Goal: Information Seeking & Learning: Learn about a topic

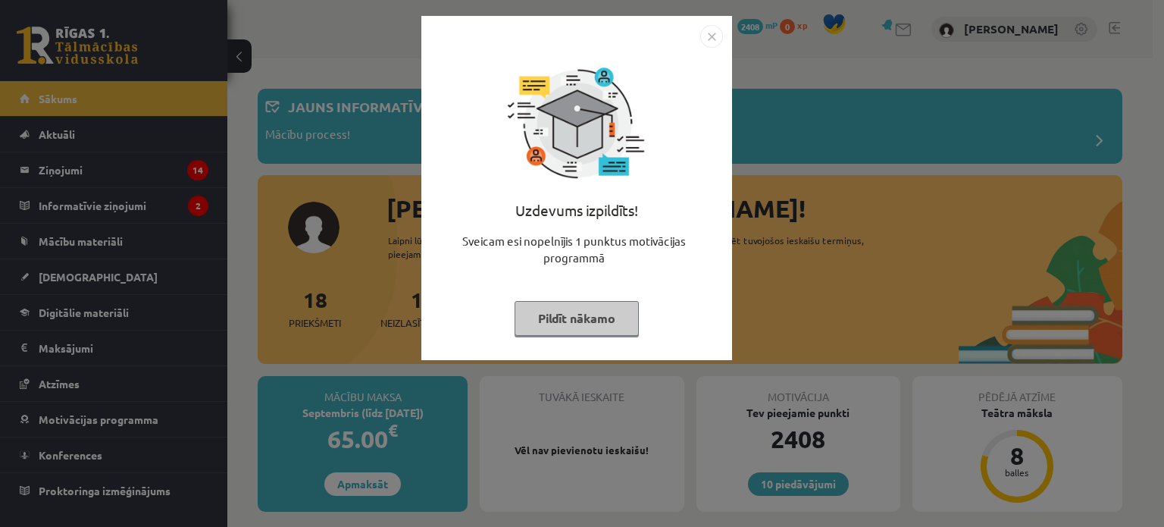
click at [802, 109] on div "Uzdevums izpildīts! Sveicam esi nopelnījis 1 punktus motivācijas programmā Pild…" at bounding box center [582, 263] width 1164 height 527
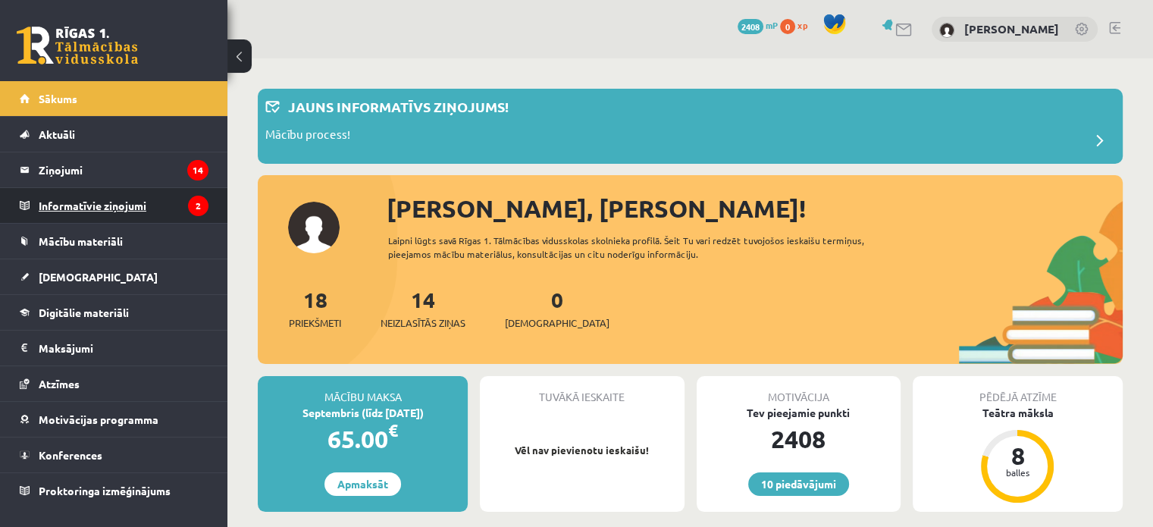
click at [114, 211] on legend "Informatīvie ziņojumi 2" at bounding box center [124, 205] width 170 height 35
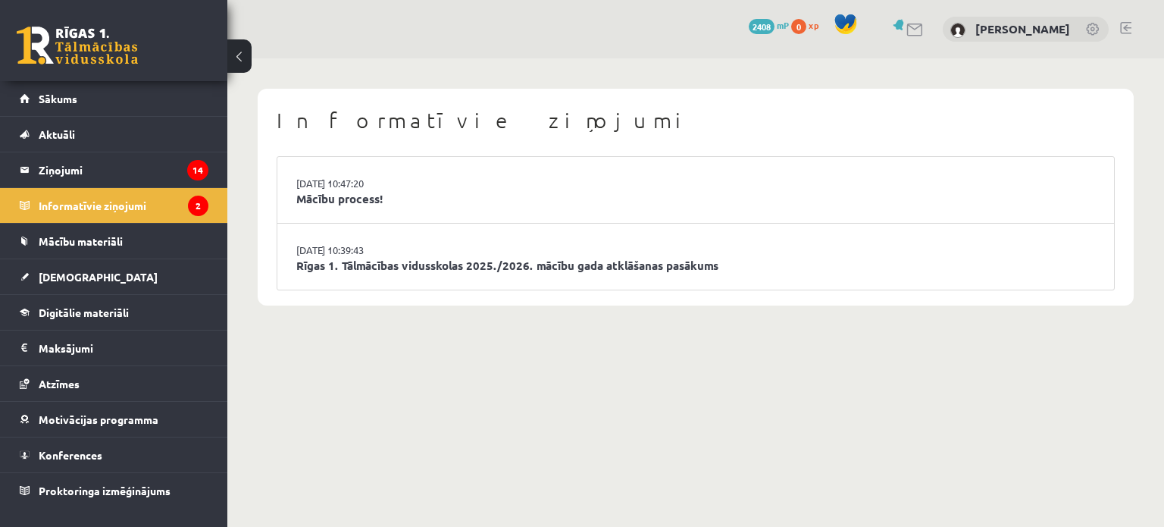
click at [346, 207] on li "27.08.2025 10:47:20 Mācību process!" at bounding box center [695, 190] width 837 height 67
click at [345, 205] on link "Mācību process!" at bounding box center [695, 198] width 799 height 17
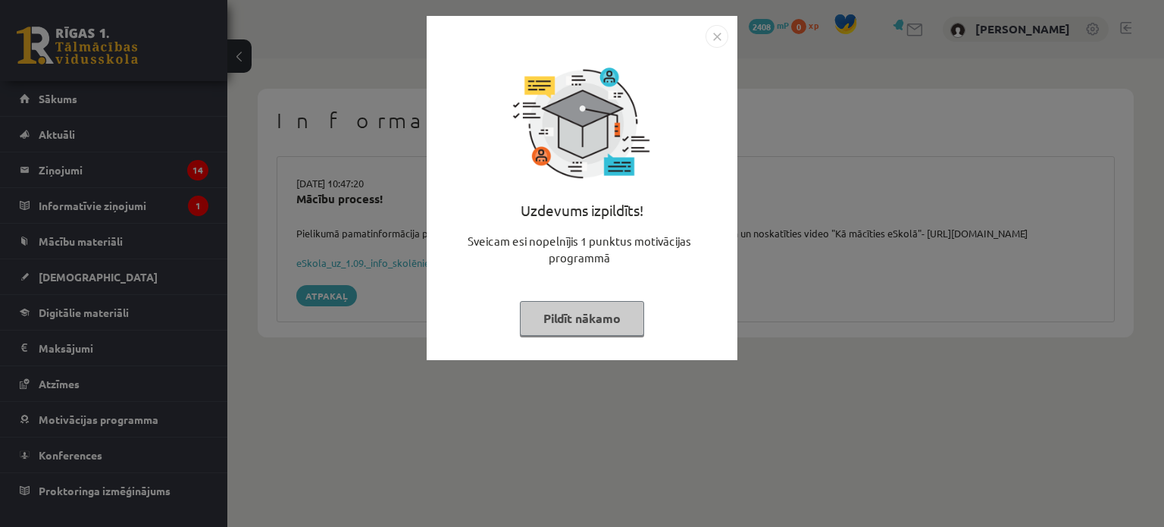
click at [706, 44] on img "Close" at bounding box center [717, 36] width 23 height 23
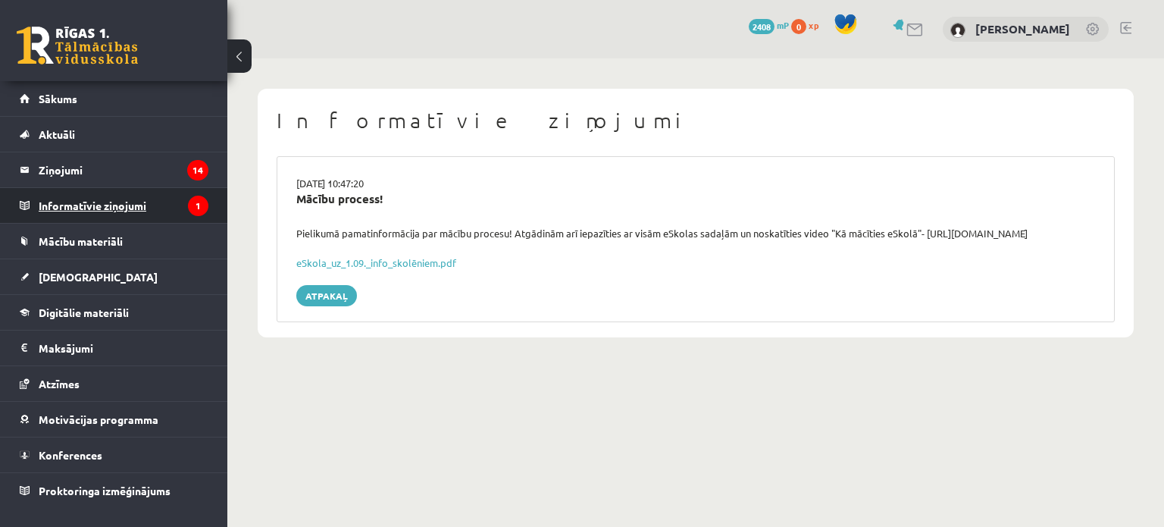
click at [88, 205] on legend "Informatīvie ziņojumi 1" at bounding box center [124, 205] width 170 height 35
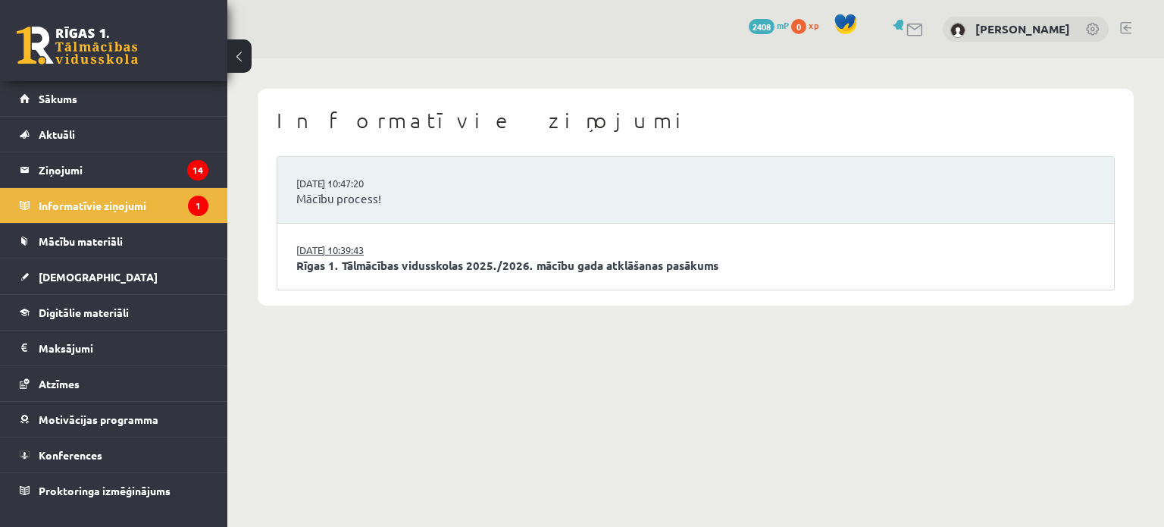
click at [370, 250] on link "[DATE] 10:39:43" at bounding box center [353, 250] width 114 height 15
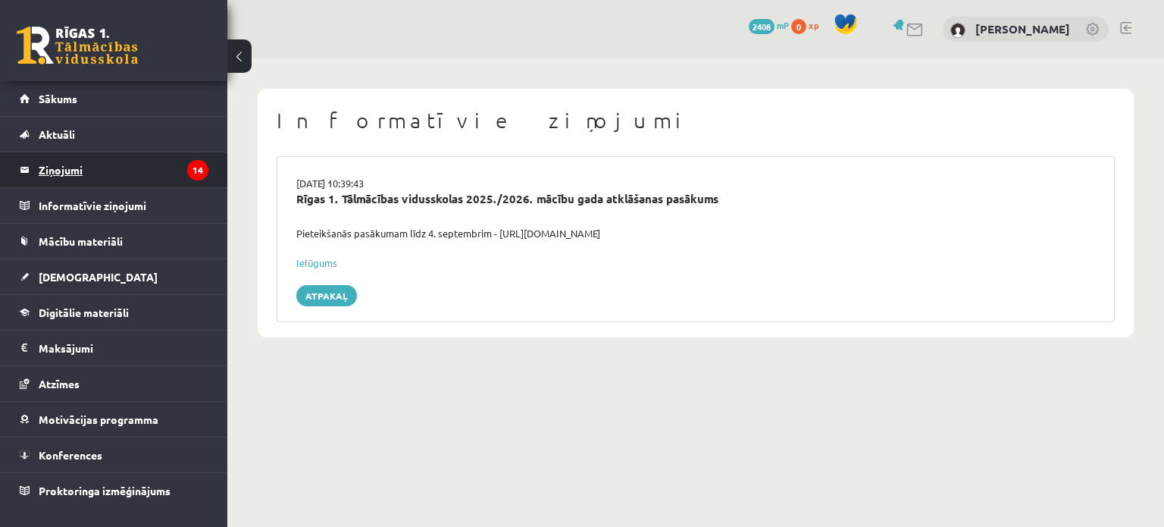
click at [133, 169] on legend "Ziņojumi 14" at bounding box center [124, 169] width 170 height 35
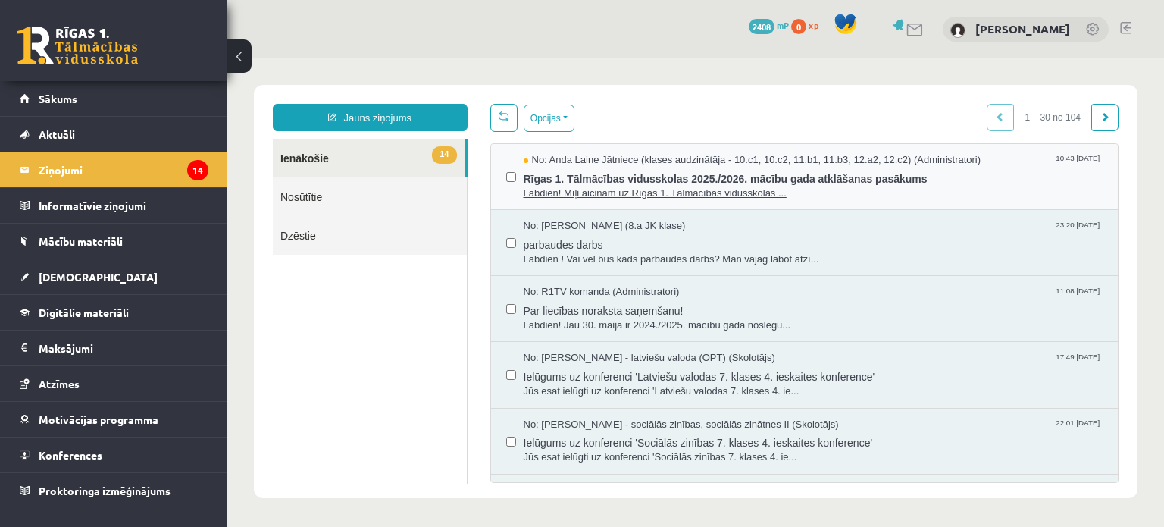
click at [703, 183] on span "Rīgas 1. Tālmācības vidusskolas 2025./2026. mācību gada atklāšanas pasākums" at bounding box center [814, 177] width 580 height 19
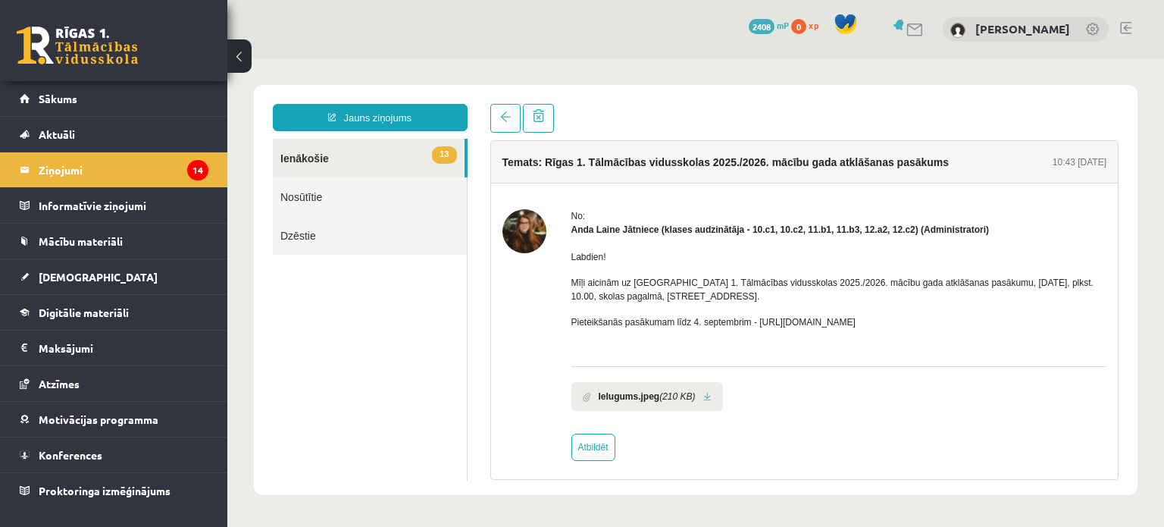
drag, startPoint x: 606, startPoint y: 275, endPoint x: 948, endPoint y: 322, distance: 345.0
click at [948, 322] on div "Labdien! Mīļi aicinām uz Rīgas 1. Tālmācības vidusskolas 2025./2026. mācību gad…" at bounding box center [839, 295] width 536 height 118
click at [948, 322] on p "Pieteikšanās pasākumam līdz 4. septembrim - [URL][DOMAIN_NAME]" at bounding box center [839, 322] width 536 height 14
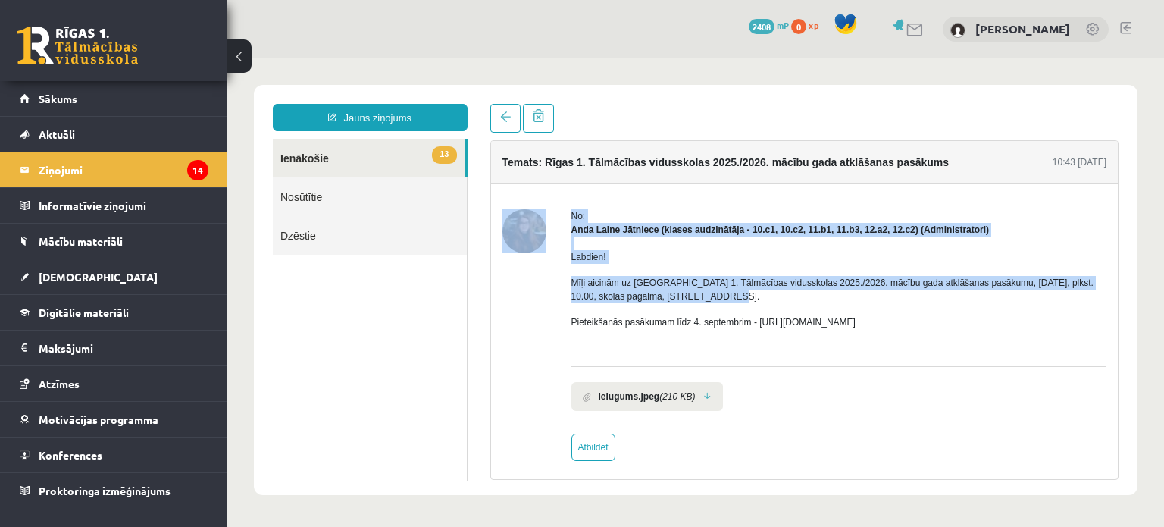
drag, startPoint x: 709, startPoint y: 294, endPoint x: 555, endPoint y: 274, distance: 155.2
click at [555, 274] on div "No: [PERSON_NAME] Jātniece (klases audzinātāja - 10.c1, 10.c2, 11.b1, 11.b3, 12…" at bounding box center [805, 335] width 605 height 252
click at [651, 290] on p "Mīļi aicinām uz [GEOGRAPHIC_DATA] 1. Tālmācības vidusskolas 2025./2026. mācību …" at bounding box center [839, 289] width 536 height 27
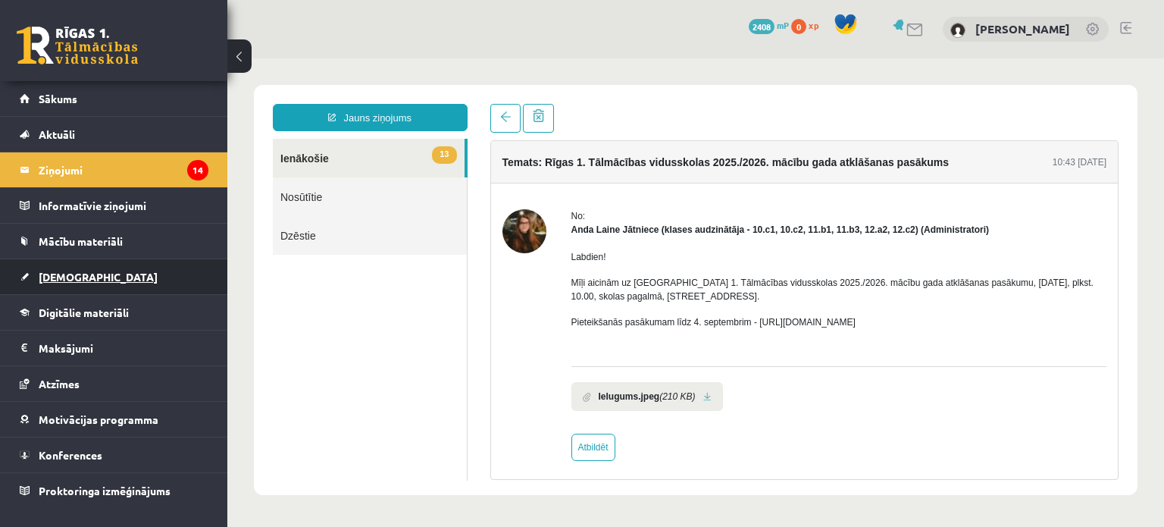
click at [83, 265] on link "[DEMOGRAPHIC_DATA]" at bounding box center [114, 276] width 189 height 35
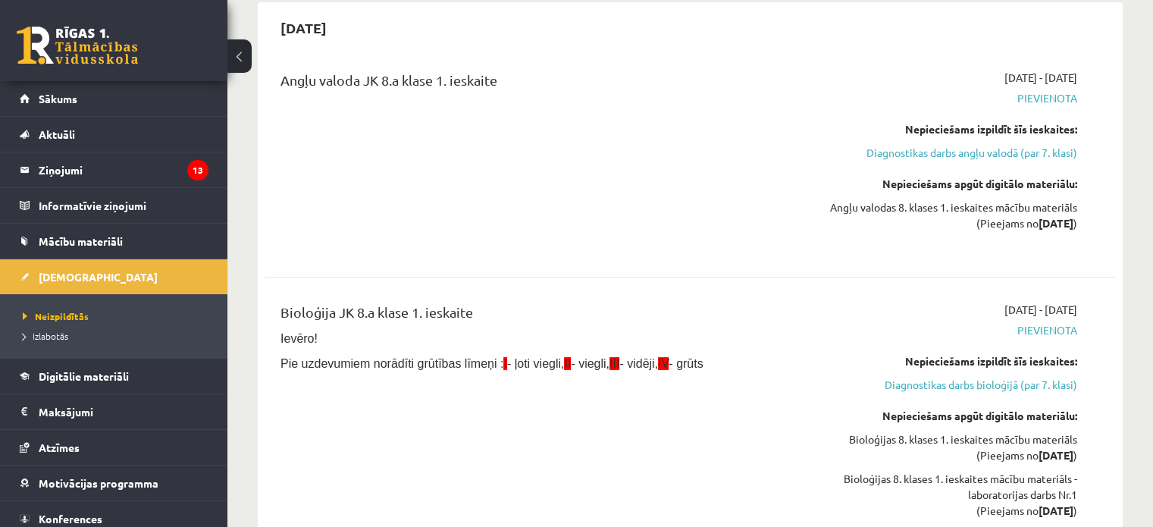
scroll to position [152, 0]
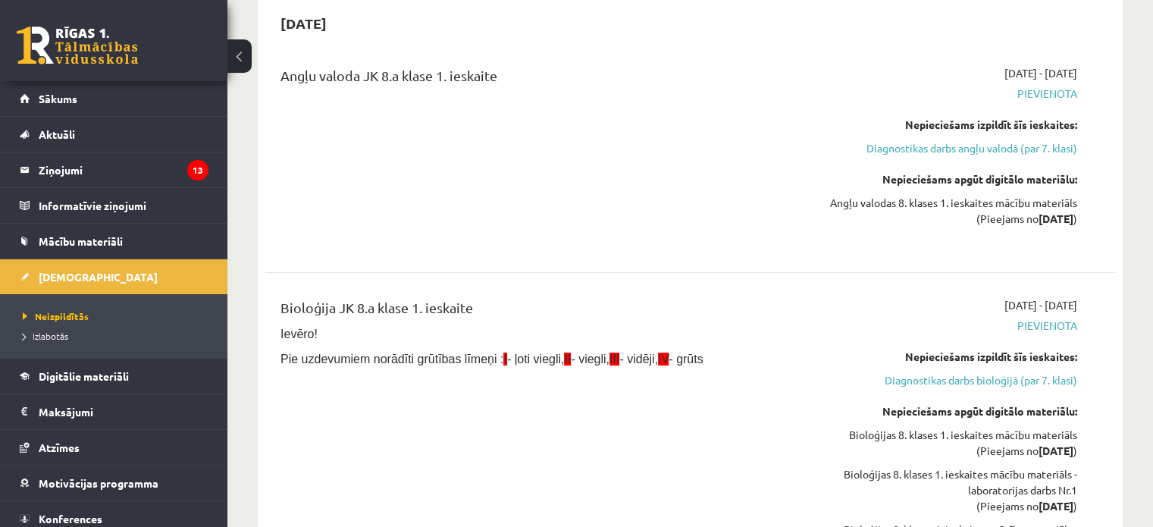
click at [581, 403] on div "Bioloģija JK 8.a klase 1. ieskaite Ievēro! Pie uzdevumiem norādīti grūtības līm…" at bounding box center [542, 443] width 546 height 293
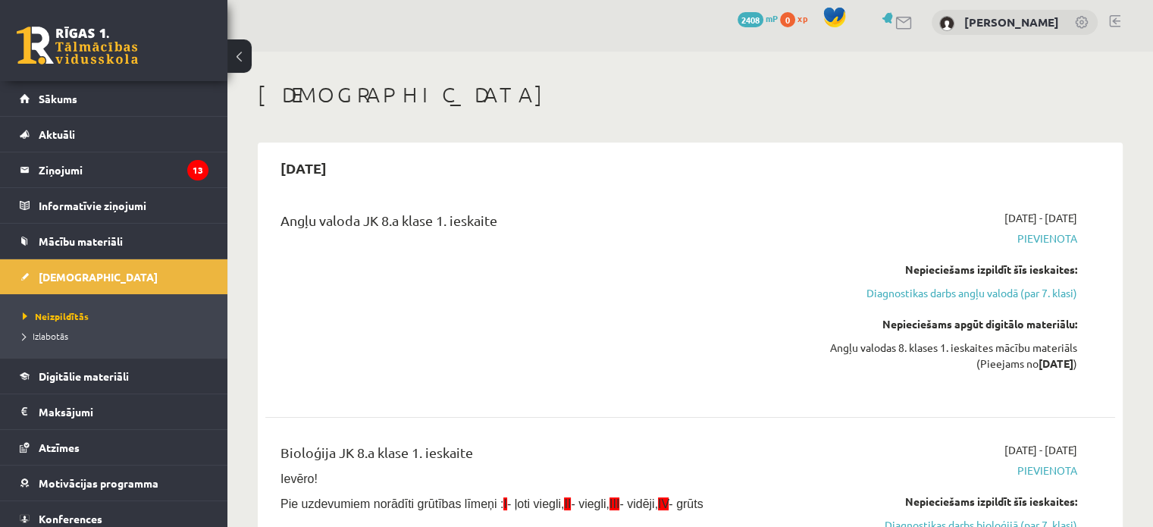
scroll to position [0, 0]
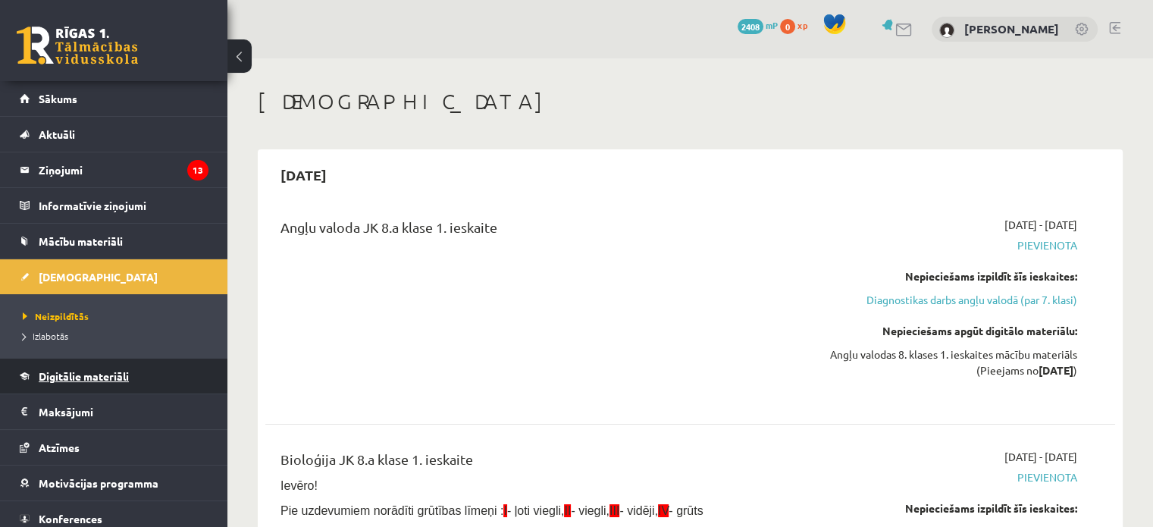
click at [92, 373] on span "Digitālie materiāli" at bounding box center [84, 376] width 90 height 14
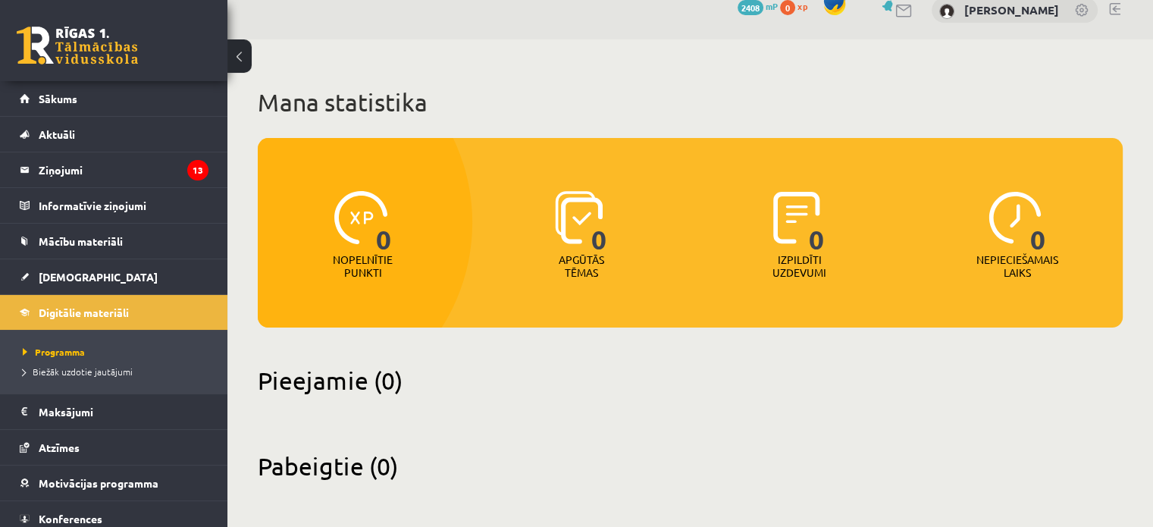
scroll to position [21, 0]
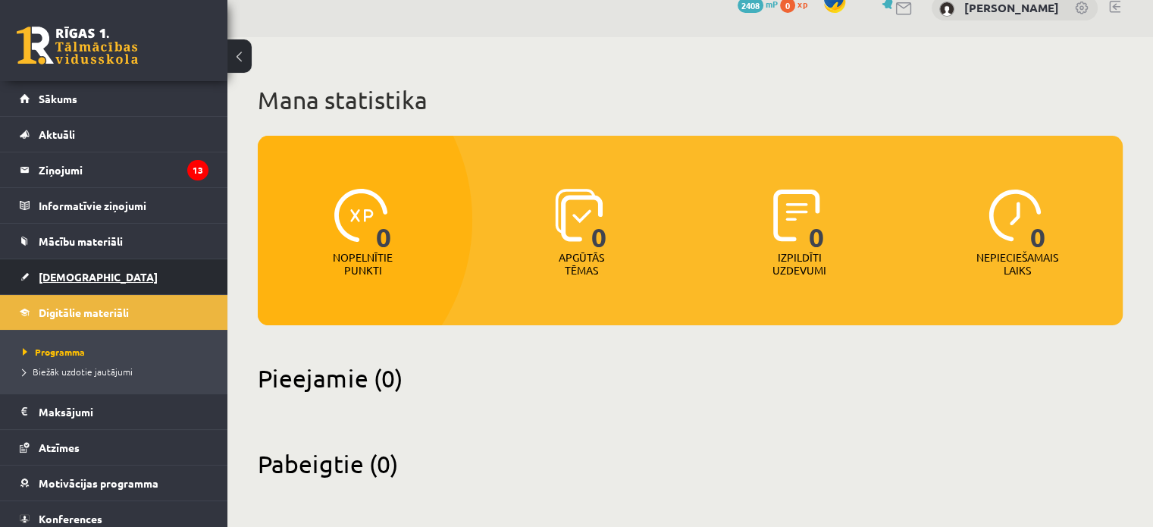
click at [85, 271] on link "[DEMOGRAPHIC_DATA]" at bounding box center [114, 276] width 189 height 35
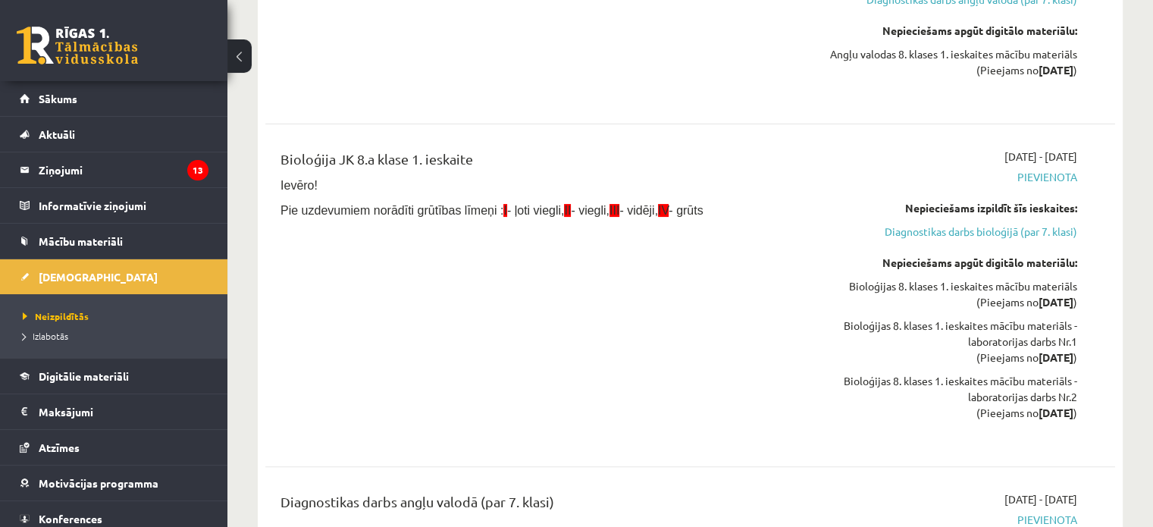
scroll to position [303, 0]
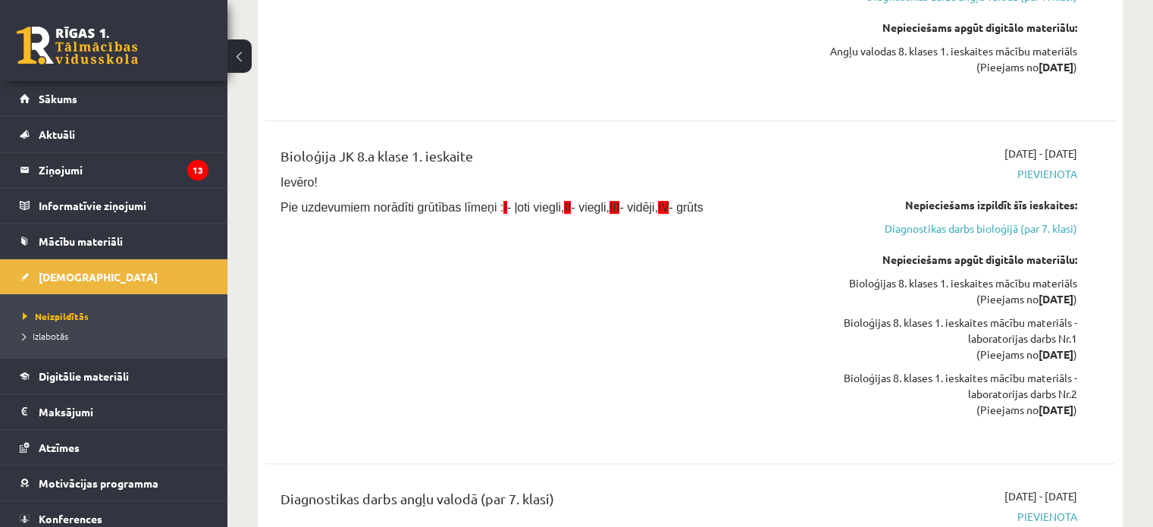
drag, startPoint x: 465, startPoint y: 211, endPoint x: 706, endPoint y: 205, distance: 241.9
click at [706, 205] on p "Pie uzdevumiem norādīti grūtības līmeņi : I - ļoti viegli, II - viegli, III - v…" at bounding box center [542, 207] width 524 height 17
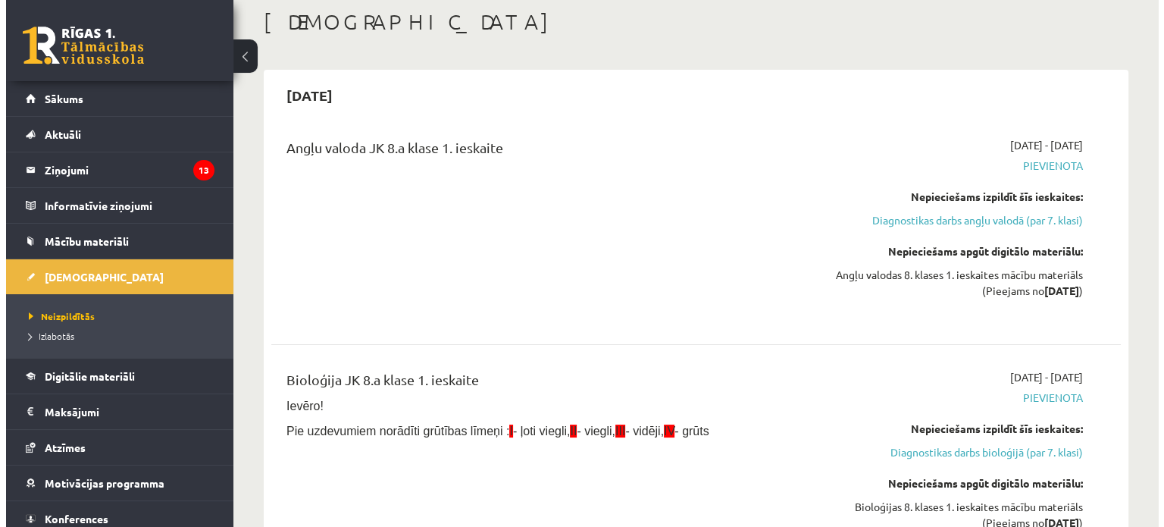
scroll to position [0, 0]
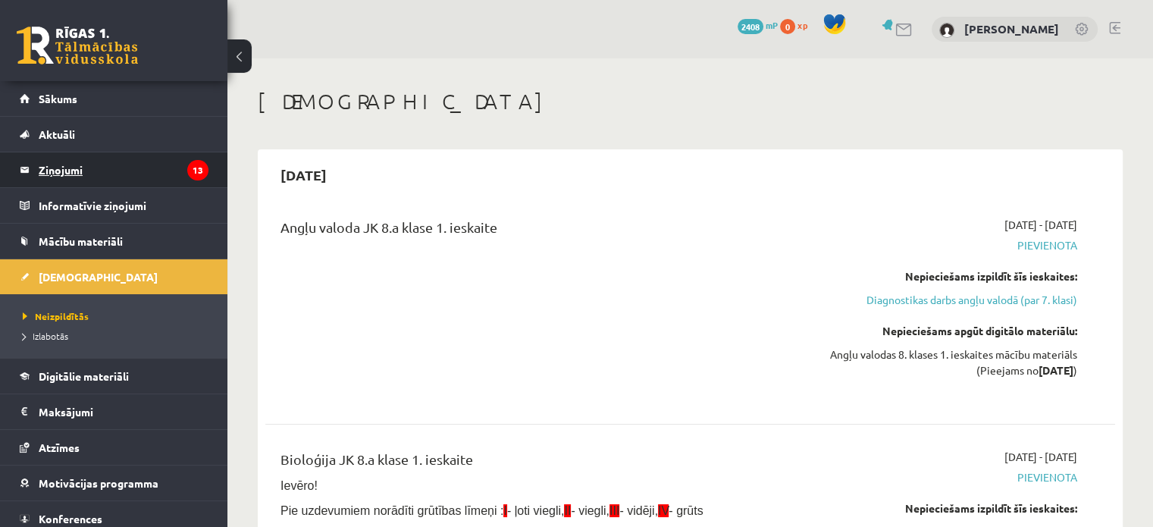
click at [158, 176] on legend "Ziņojumi 13" at bounding box center [124, 169] width 170 height 35
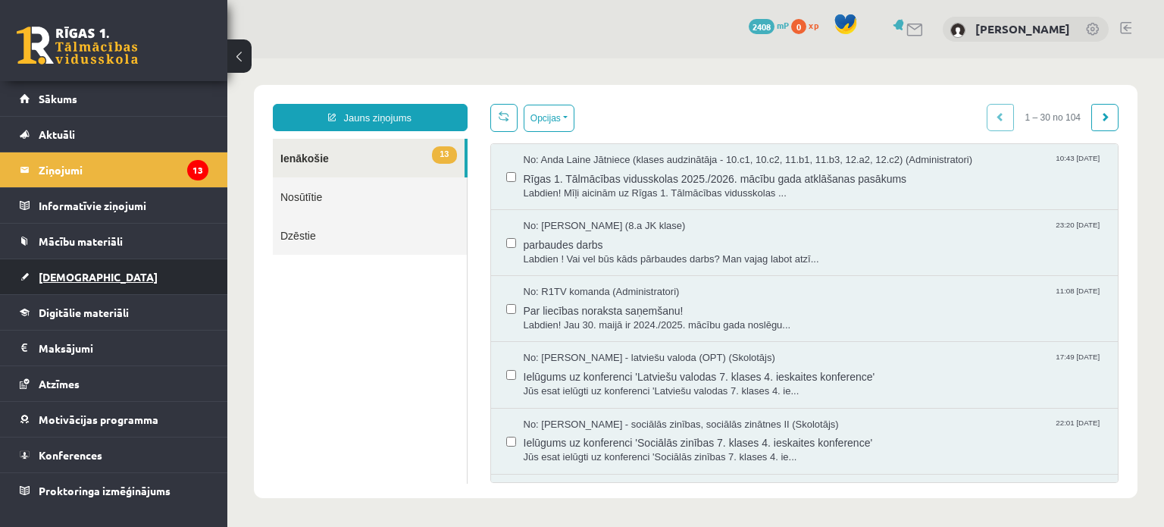
click at [76, 274] on span "[DEMOGRAPHIC_DATA]" at bounding box center [98, 277] width 119 height 14
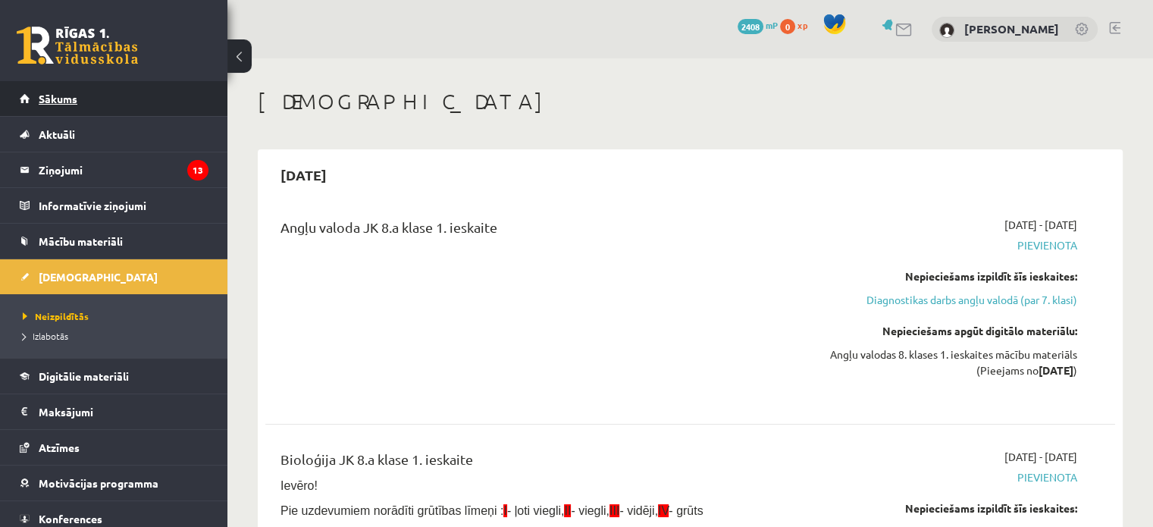
click at [82, 104] on link "Sākums" at bounding box center [114, 98] width 189 height 35
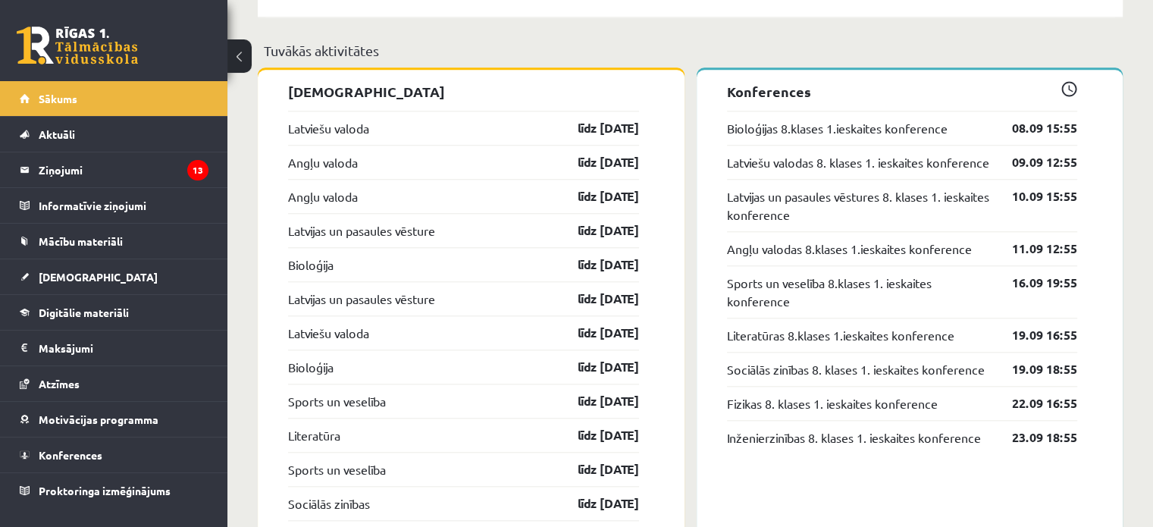
scroll to position [1516, 0]
